Goal: Task Accomplishment & Management: Use online tool/utility

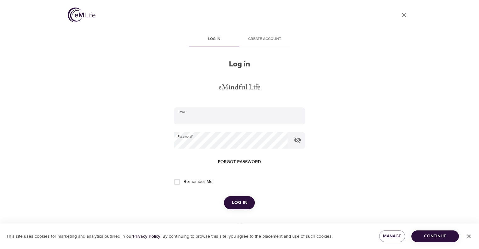
type input "[EMAIL_ADDRESS][DOMAIN_NAME]"
click at [242, 201] on span "Log in" at bounding box center [240, 203] width 16 height 8
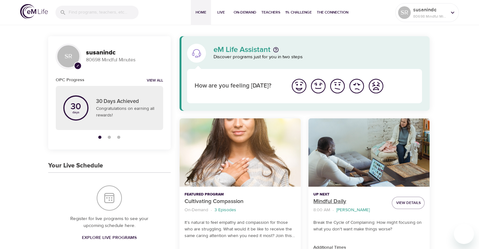
click at [316, 204] on p "Mindful Daily" at bounding box center [349, 202] width 73 height 9
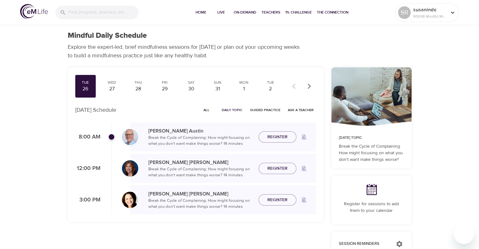
checkbox input "true"
click at [289, 133] on span "Join Now" at bounding box center [278, 133] width 28 height 8
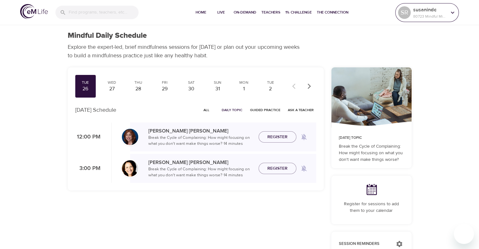
click at [454, 14] on icon at bounding box center [452, 12] width 7 height 7
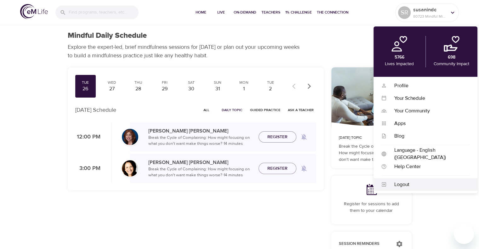
click at [394, 185] on div "Logout" at bounding box center [428, 184] width 83 height 7
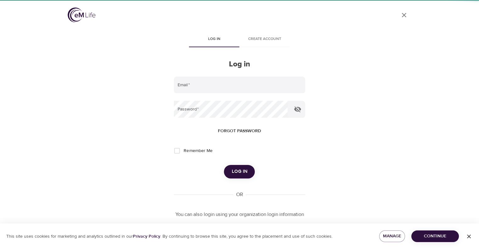
type input "[EMAIL_ADDRESS][DOMAIN_NAME]"
